Goal: Task Accomplishment & Management: Manage account settings

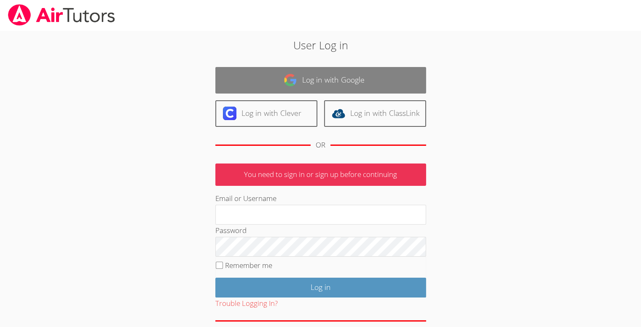
click at [268, 82] on link "Log in with Google" at bounding box center [320, 80] width 211 height 27
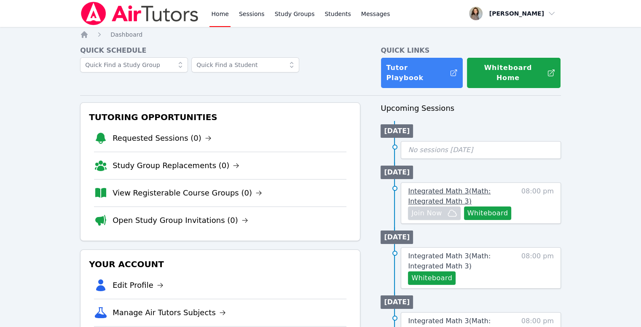
click at [488, 186] on link "Integrated Math 3 ( Math: Integrated Math 3 )" at bounding box center [462, 196] width 109 height 20
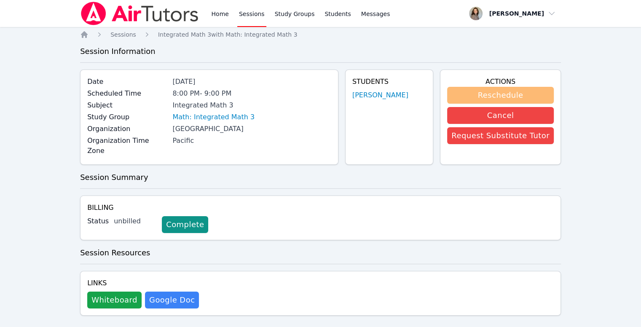
click at [529, 91] on button "Reschedule" at bounding box center [500, 95] width 107 height 17
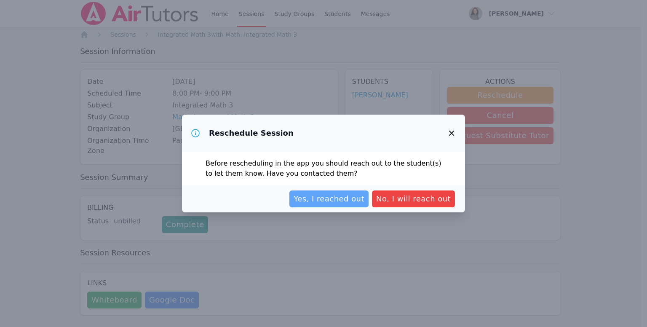
click at [345, 202] on span "Yes, I reached out" at bounding box center [329, 199] width 71 height 12
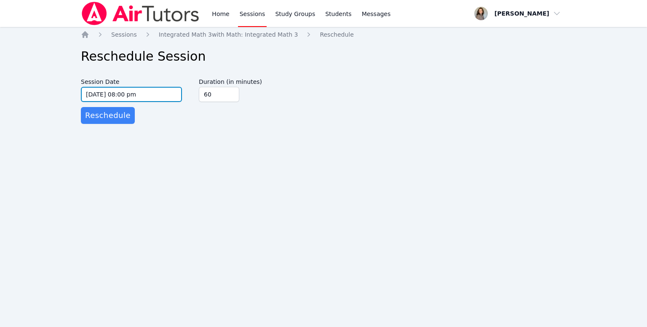
click at [145, 88] on input "[DATE] 08:00 pm" at bounding box center [131, 94] width 101 height 15
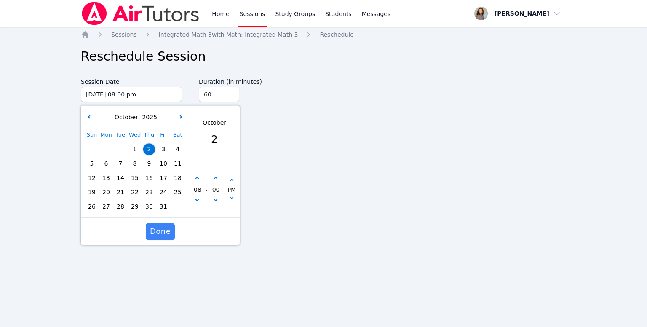
click at [137, 152] on span "1" at bounding box center [135, 149] width 12 height 12
click at [214, 176] on button "button" at bounding box center [216, 178] width 8 height 8
type input "[DATE] 08:05 pm"
type input "05"
click at [214, 176] on button "button" at bounding box center [216, 178] width 8 height 8
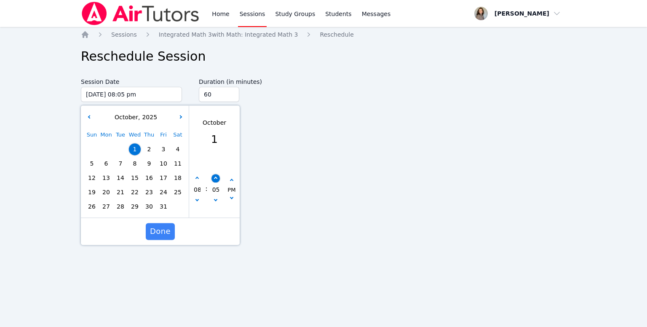
type input "[DATE] 08:10 pm"
type input "10"
click at [214, 176] on button "button" at bounding box center [216, 178] width 8 height 8
type input "[DATE] 08:15 pm"
type input "15"
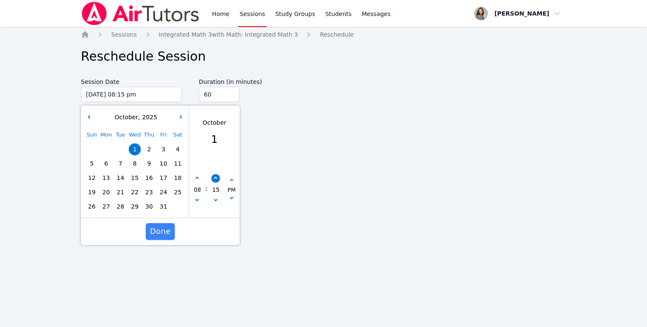
click at [214, 176] on button "button" at bounding box center [216, 178] width 8 height 8
type input "[DATE] 08:20 pm"
type input "20"
click at [214, 176] on button "button" at bounding box center [216, 178] width 8 height 8
type input "[DATE] 08:25 pm"
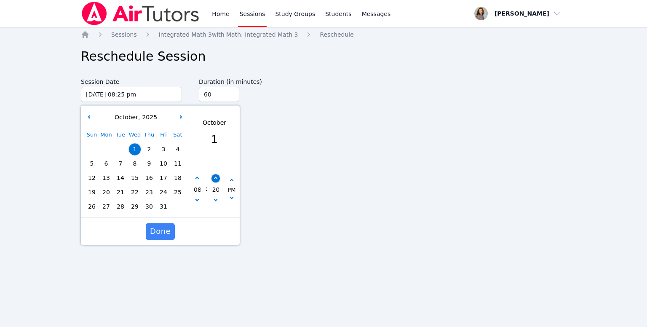
type input "25"
click at [214, 176] on button "button" at bounding box center [216, 178] width 8 height 8
type input "[DATE] 08:30 pm"
type input "30"
click at [214, 176] on button "button" at bounding box center [216, 178] width 8 height 8
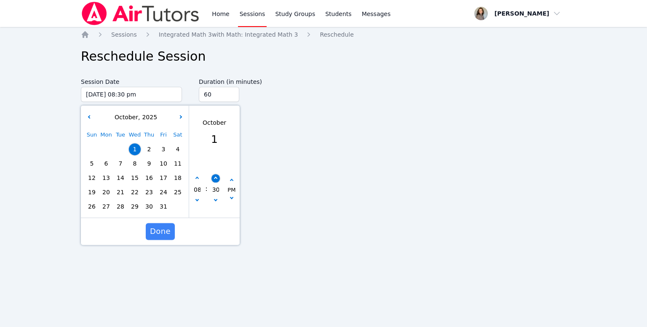
type input "[DATE] 08:35 pm"
type input "35"
click at [215, 208] on div "08 : 35 PM" at bounding box center [214, 189] width 51 height 55
click at [214, 200] on icon "button" at bounding box center [215, 199] width 3 height 3
type input "[DATE] 08:30 pm"
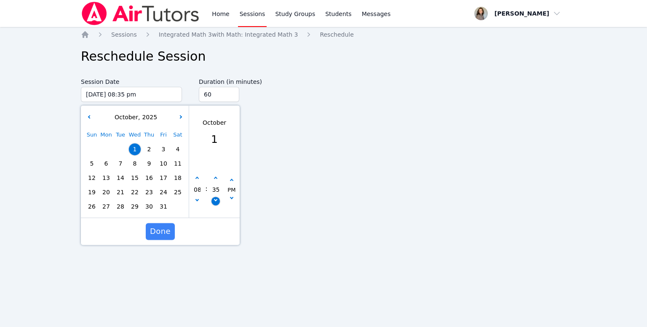
type input "30"
click at [163, 230] on span "Done" at bounding box center [160, 231] width 21 height 12
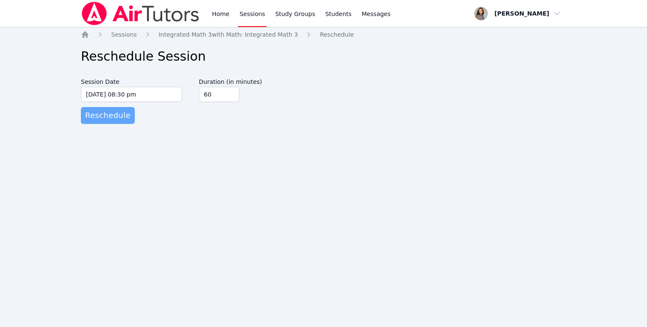
click at [94, 119] on span "Reschedule" at bounding box center [108, 116] width 46 height 12
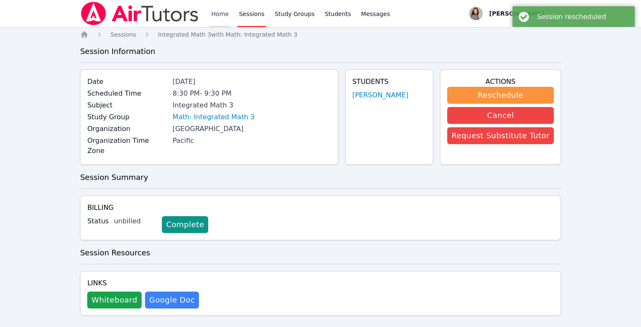
click at [222, 17] on link "Home" at bounding box center [219, 13] width 21 height 27
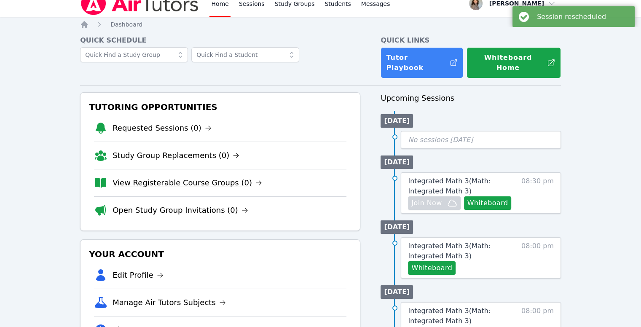
scroll to position [11, 0]
